Goal: Information Seeking & Learning: Learn about a topic

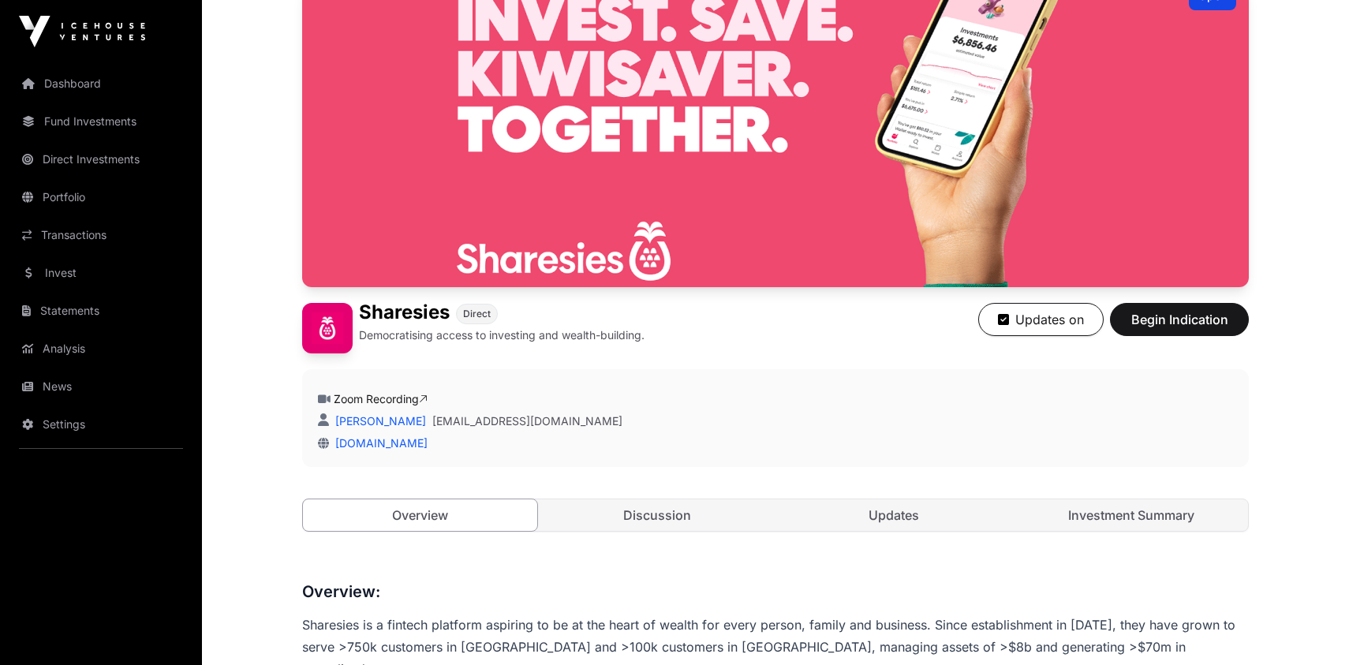
scroll to position [286, 0]
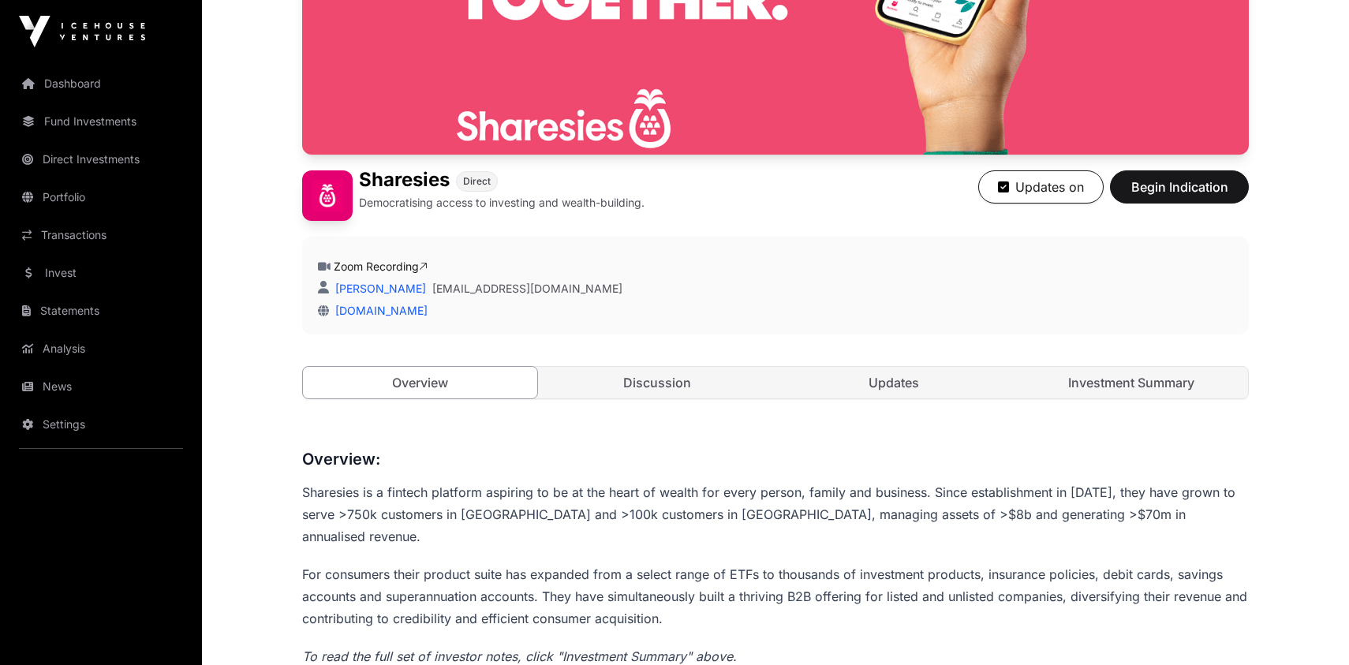
click at [639, 391] on link "Discussion" at bounding box center [658, 383] width 234 height 32
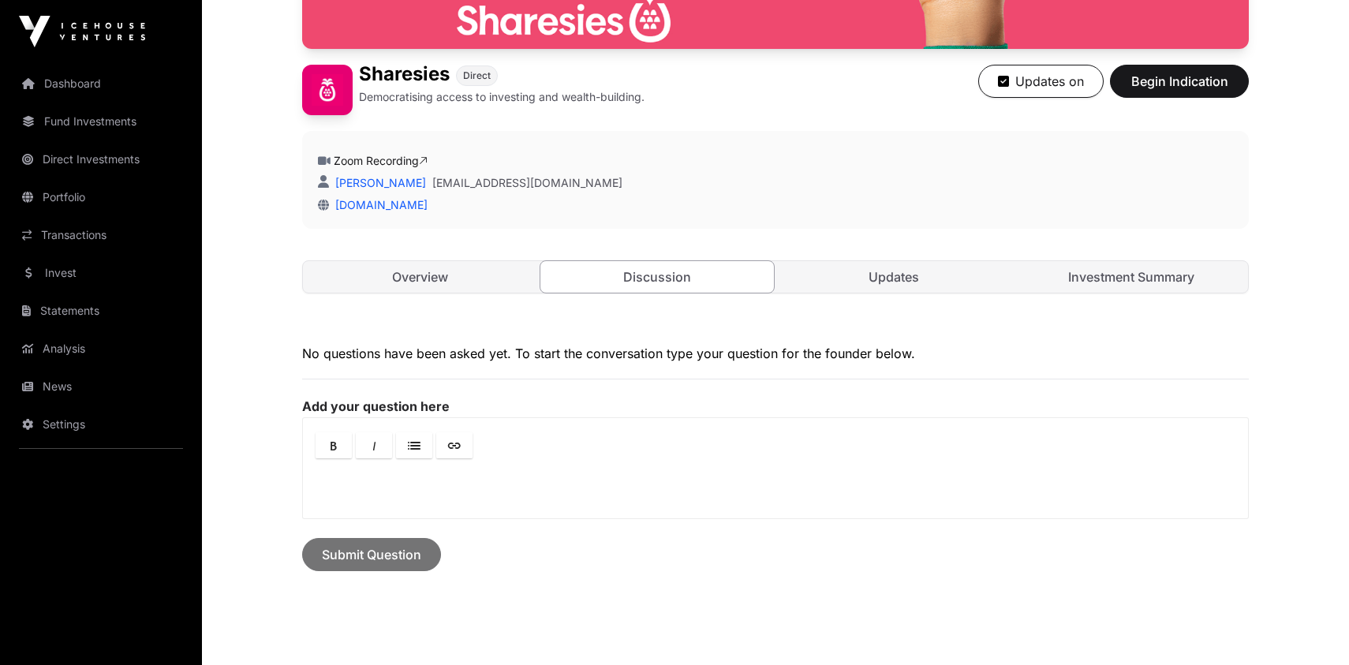
scroll to position [358, 0]
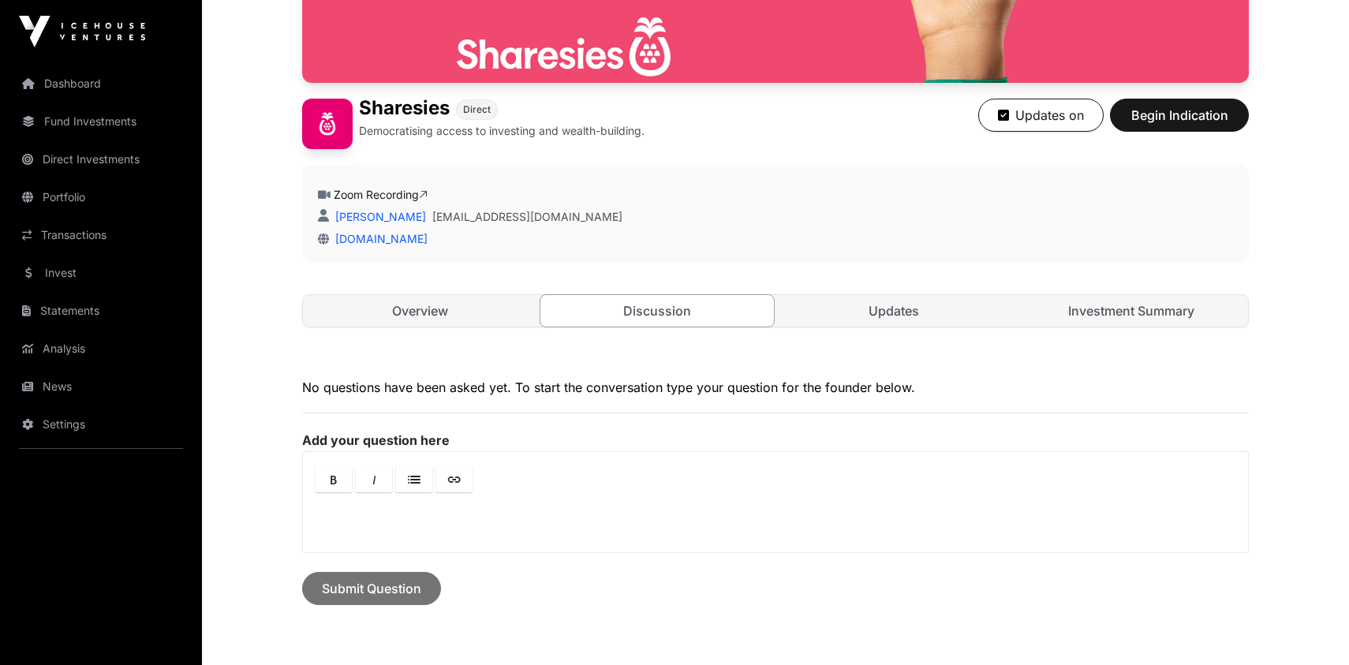
click at [889, 307] on link "Updates" at bounding box center [894, 311] width 234 height 32
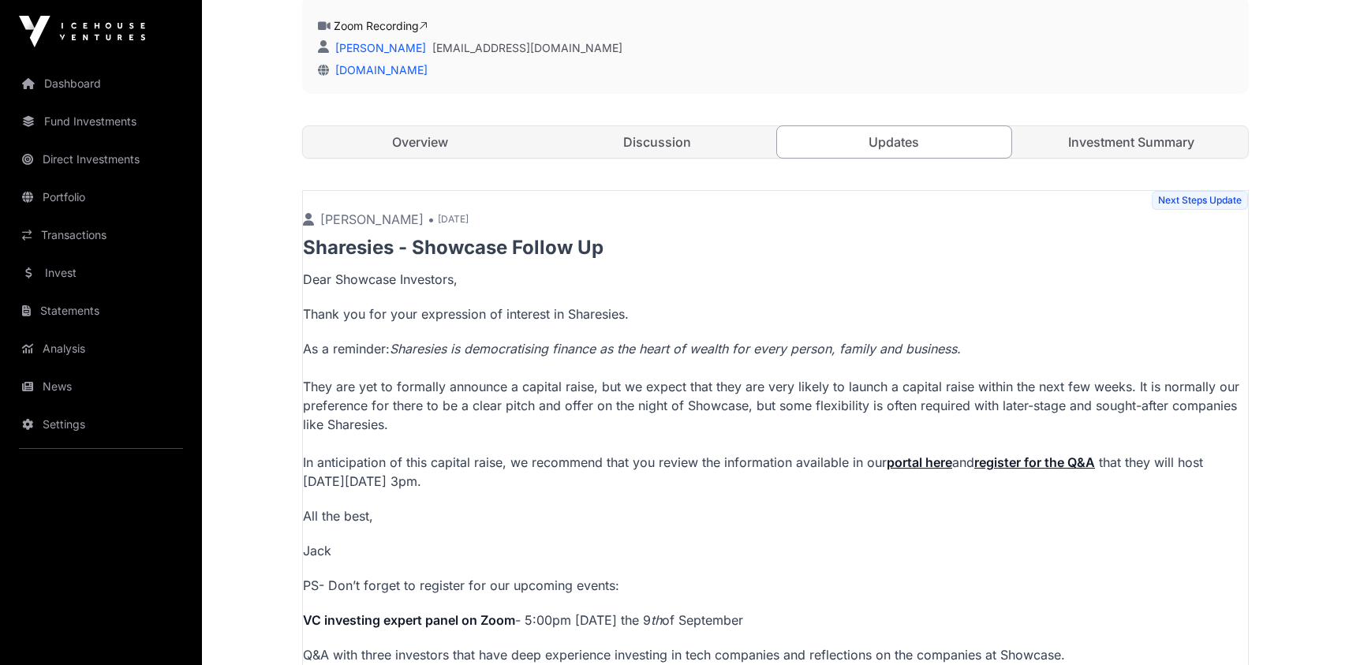
scroll to position [502, 0]
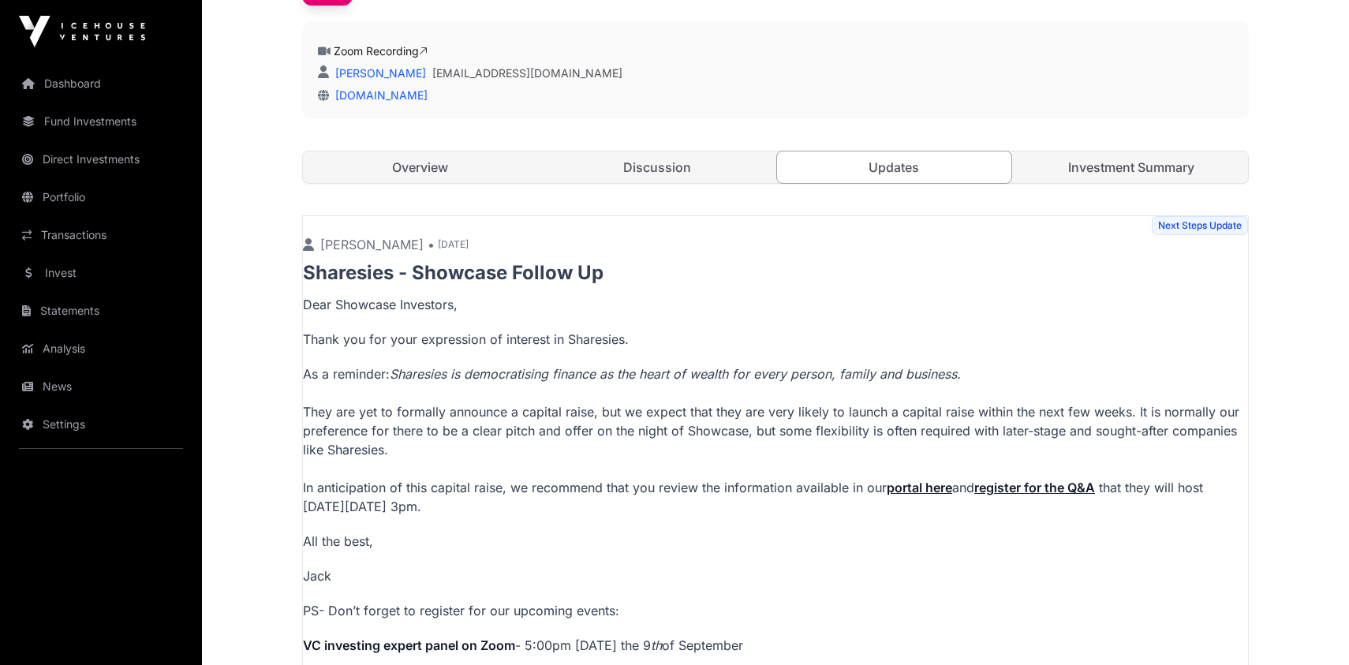
click at [1134, 165] on link "Investment Summary" at bounding box center [1132, 168] width 234 height 32
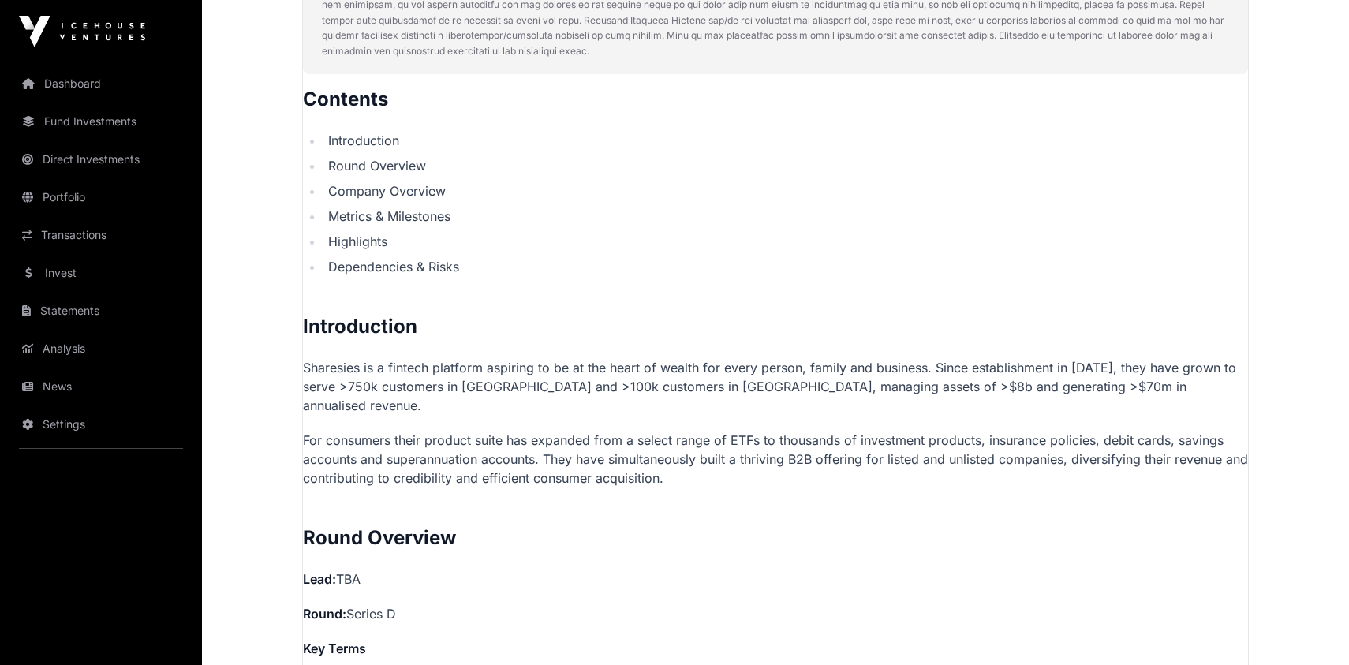
scroll to position [860, 0]
